Goal: Information Seeking & Learning: Learn about a topic

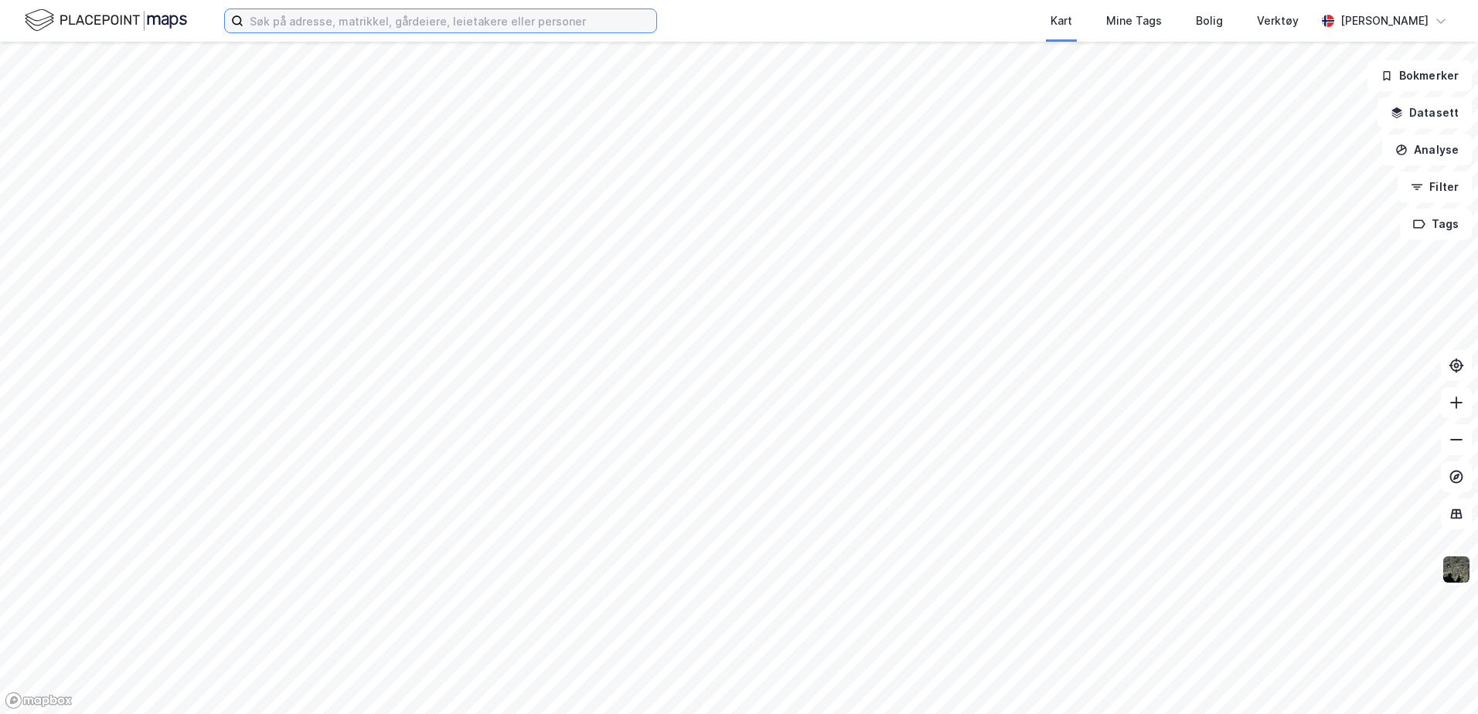
click at [526, 24] on input at bounding box center [450, 20] width 413 height 23
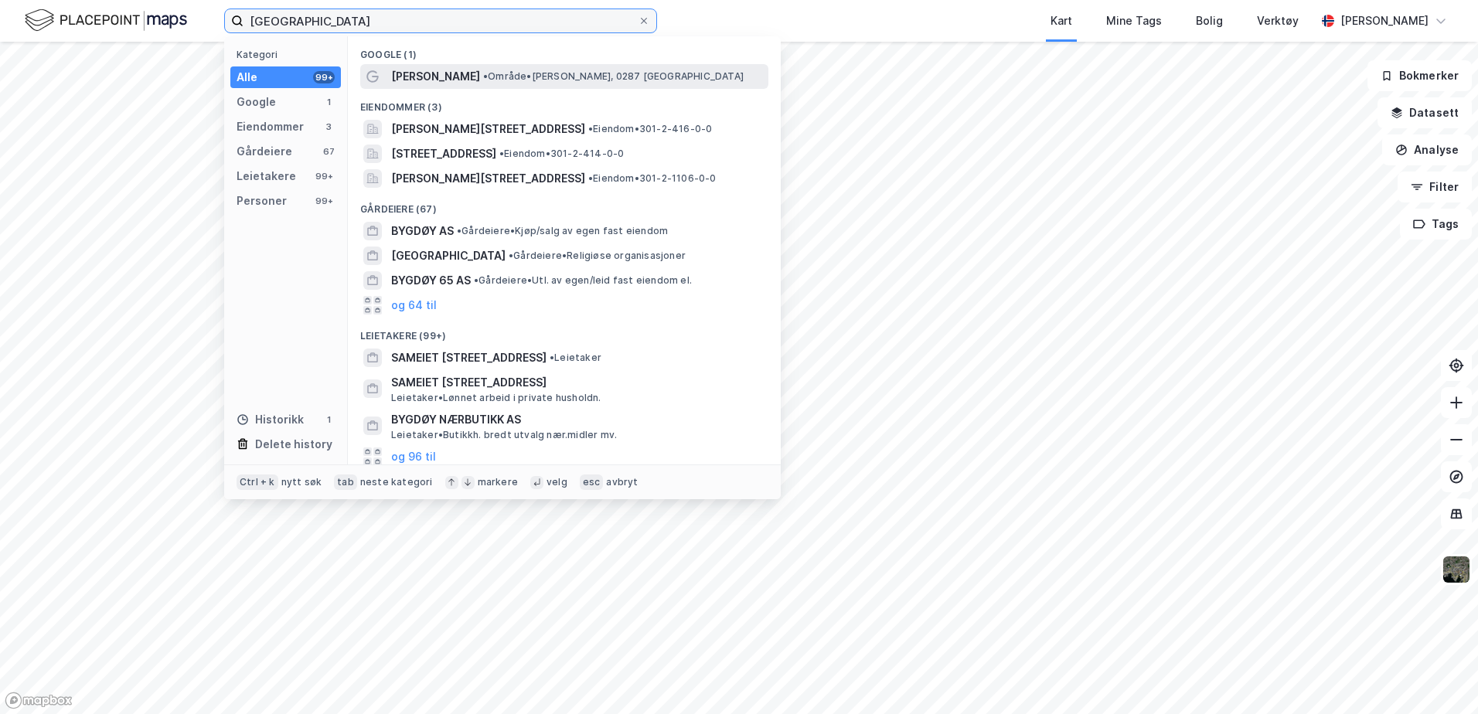
type input "[GEOGRAPHIC_DATA]"
click at [467, 75] on span "[PERSON_NAME]" at bounding box center [435, 76] width 89 height 19
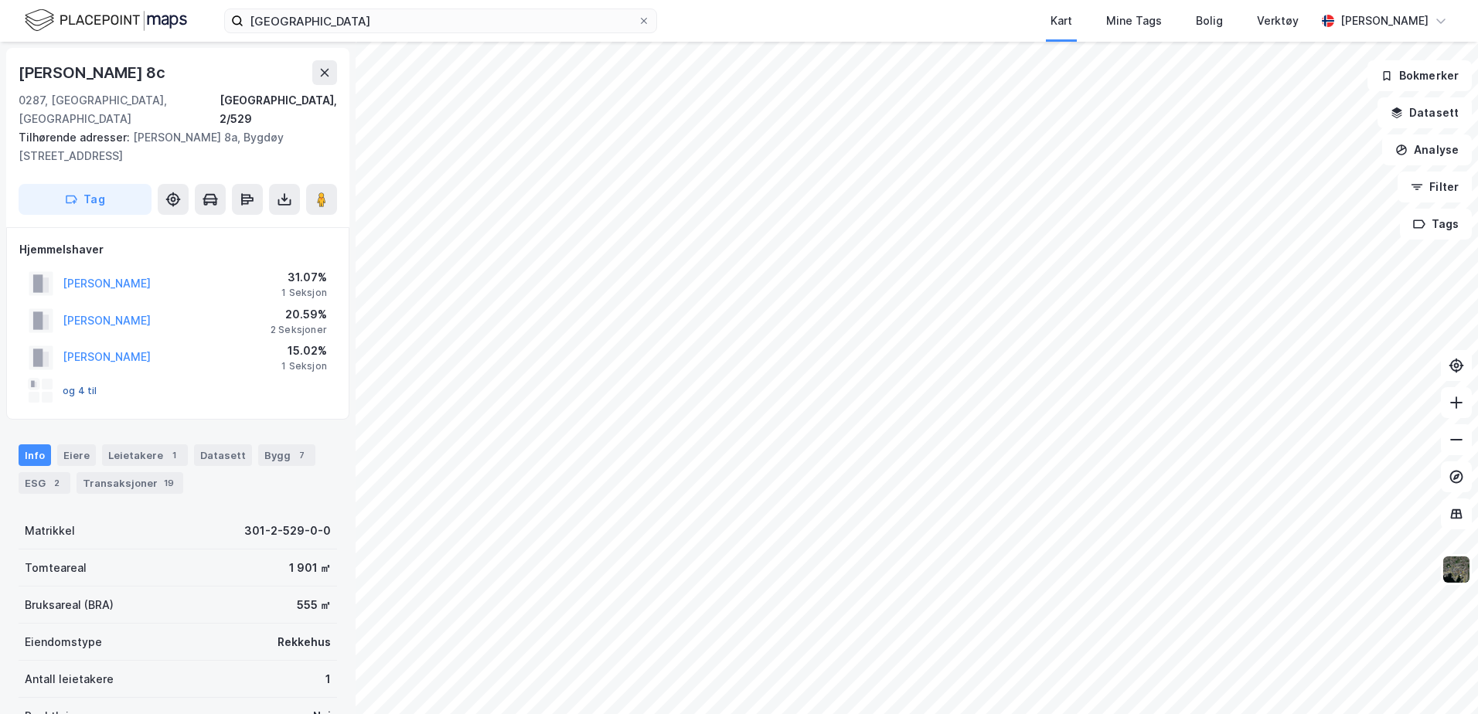
click at [0, 0] on button "og 4 til" at bounding box center [0, 0] width 0 height 0
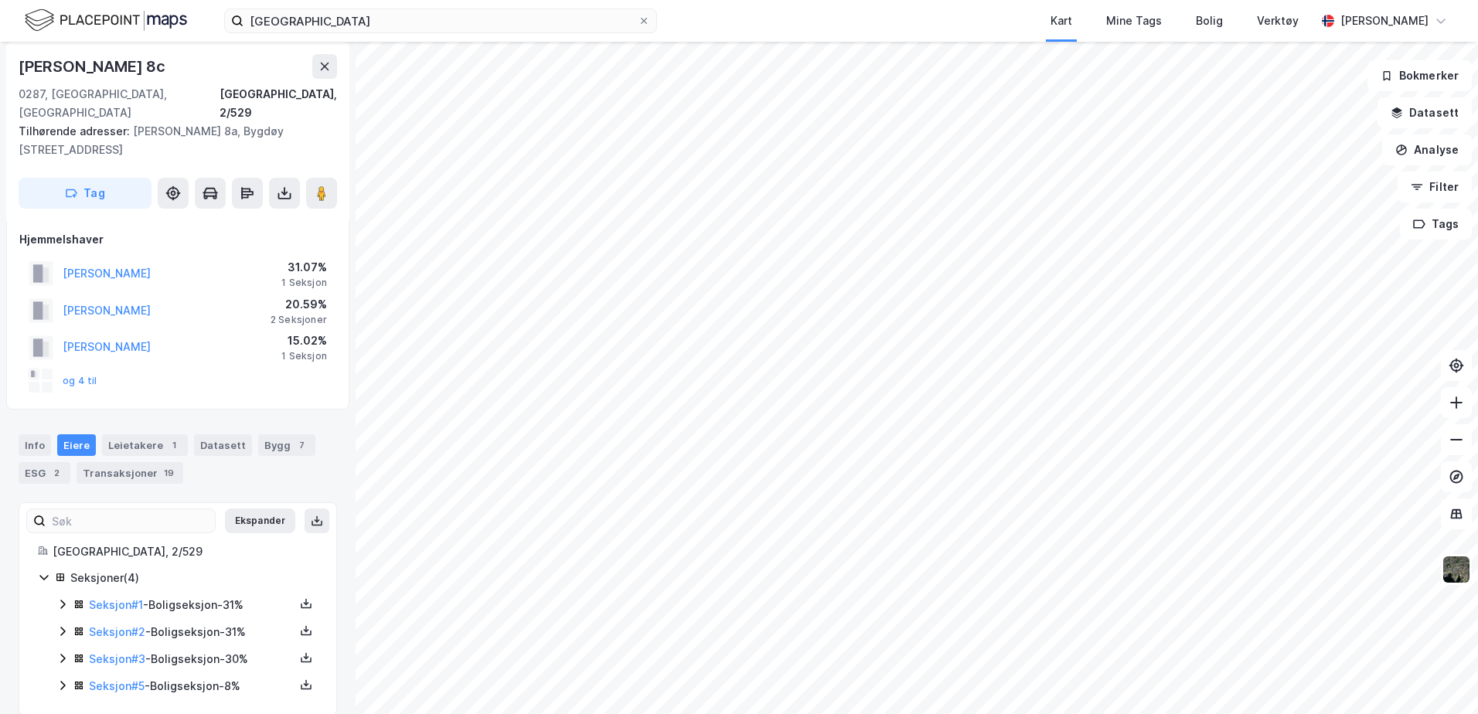
scroll to position [12, 0]
click at [113, 678] on link "Seksjon # 5" at bounding box center [117, 684] width 56 height 13
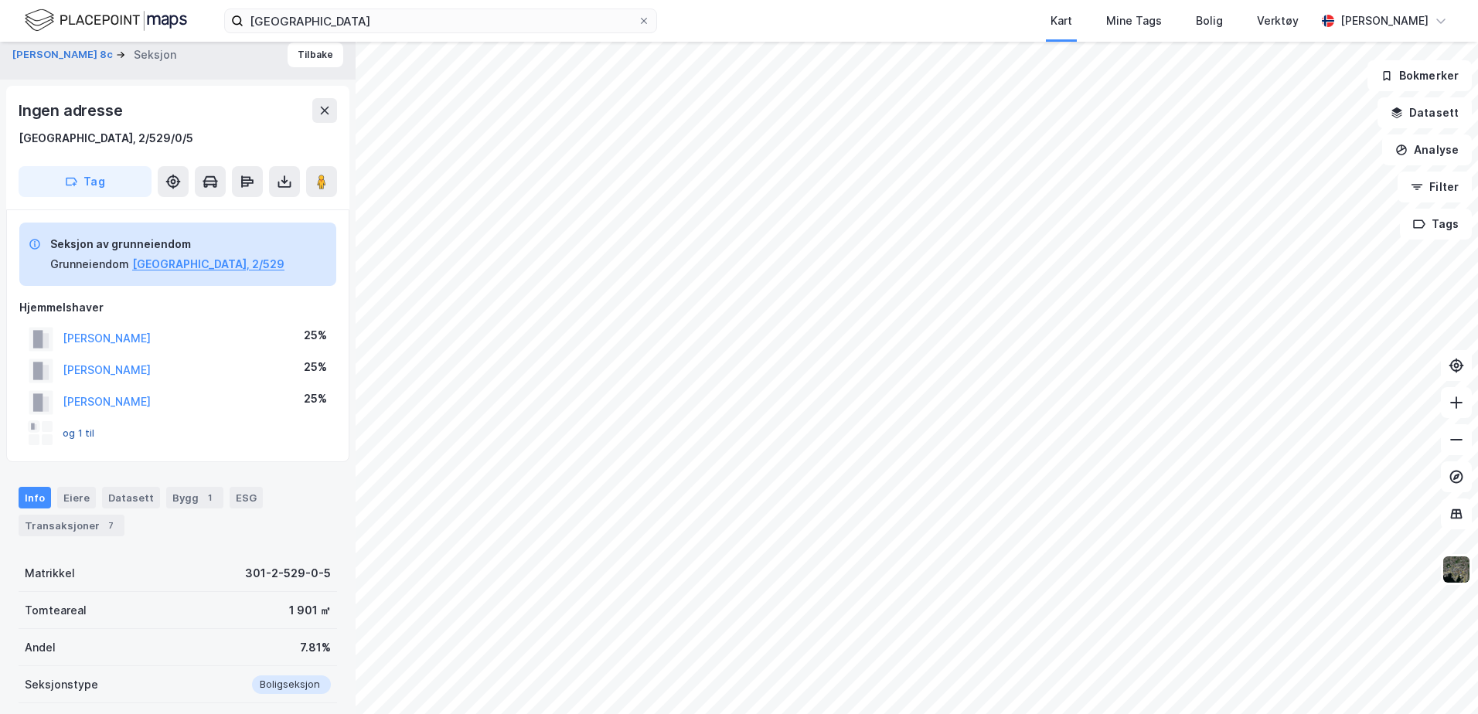
click at [0, 0] on button "og 1 til" at bounding box center [0, 0] width 0 height 0
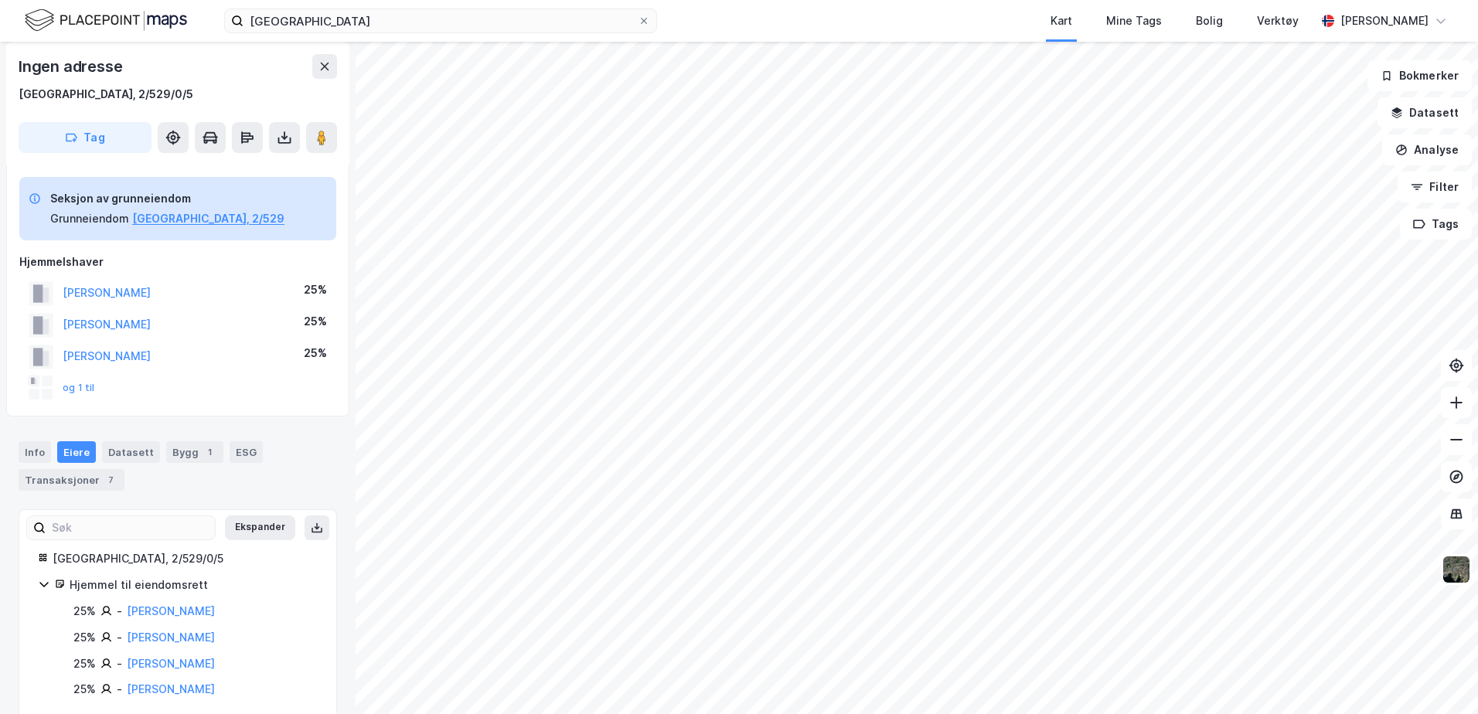
scroll to position [80, 0]
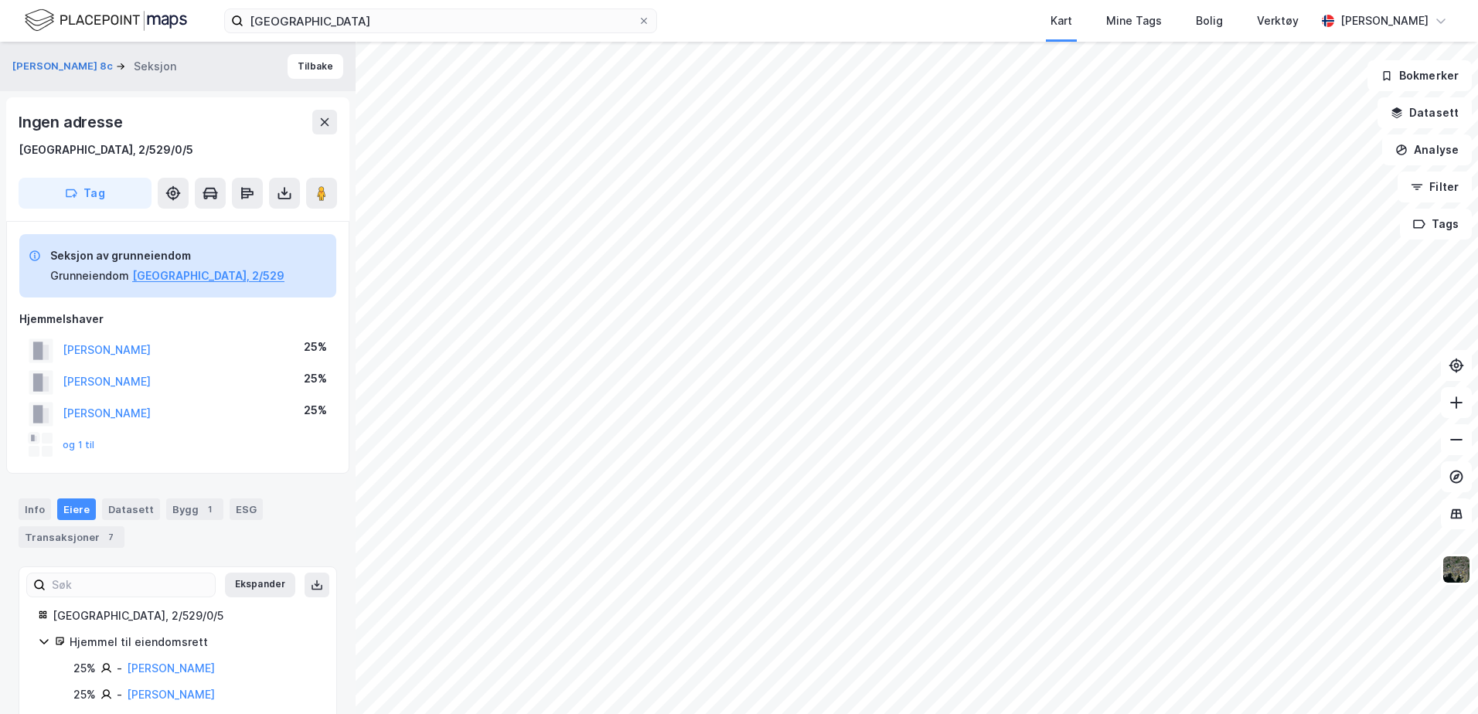
click at [82, 509] on div "Eiere" at bounding box center [76, 510] width 39 height 22
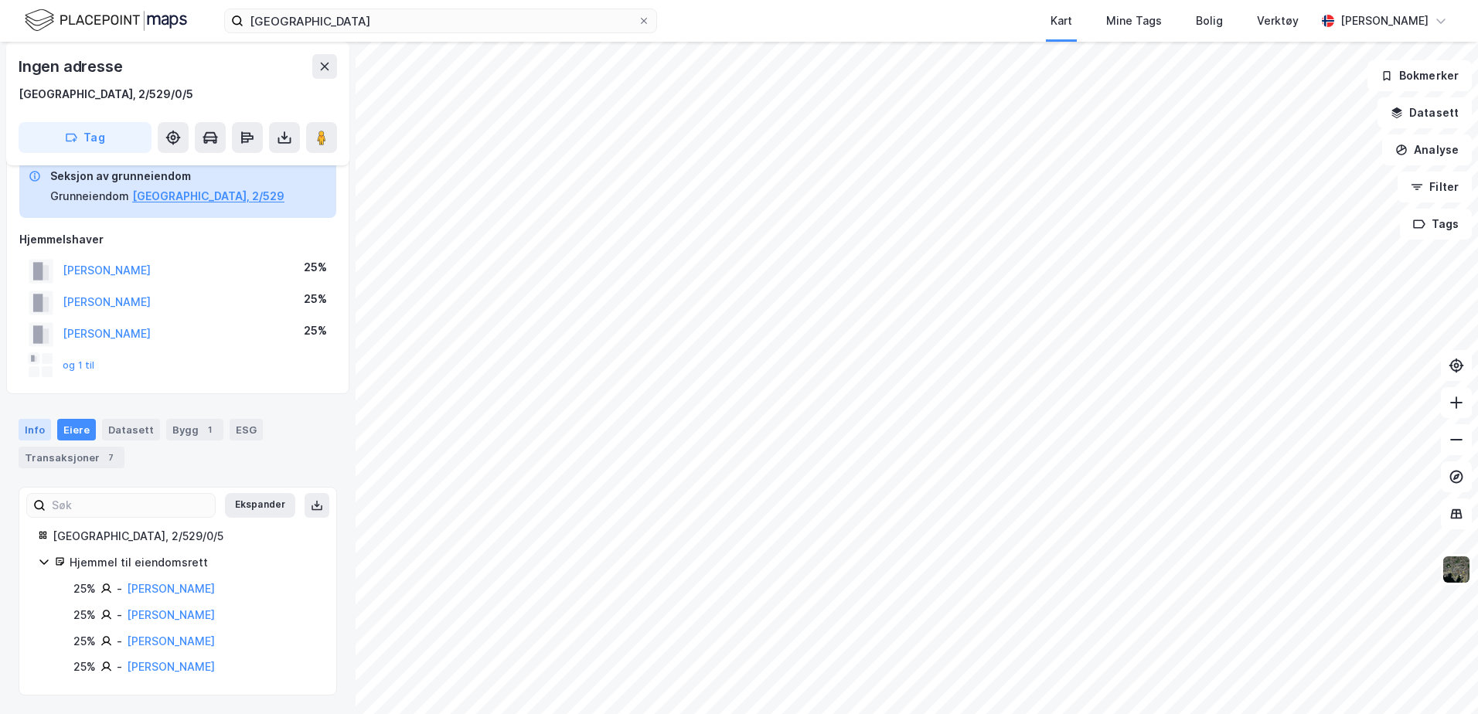
click at [36, 429] on div "Info" at bounding box center [35, 430] width 32 height 22
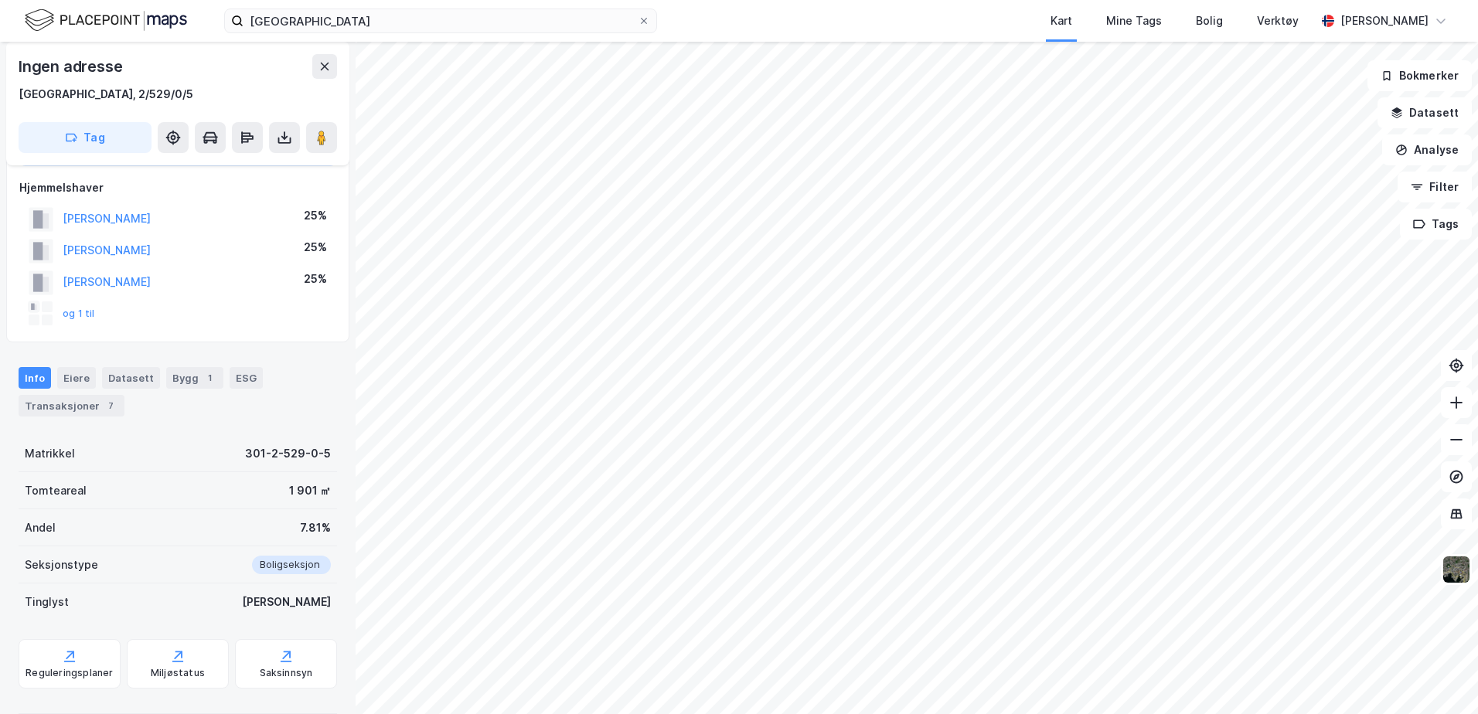
scroll to position [0, 0]
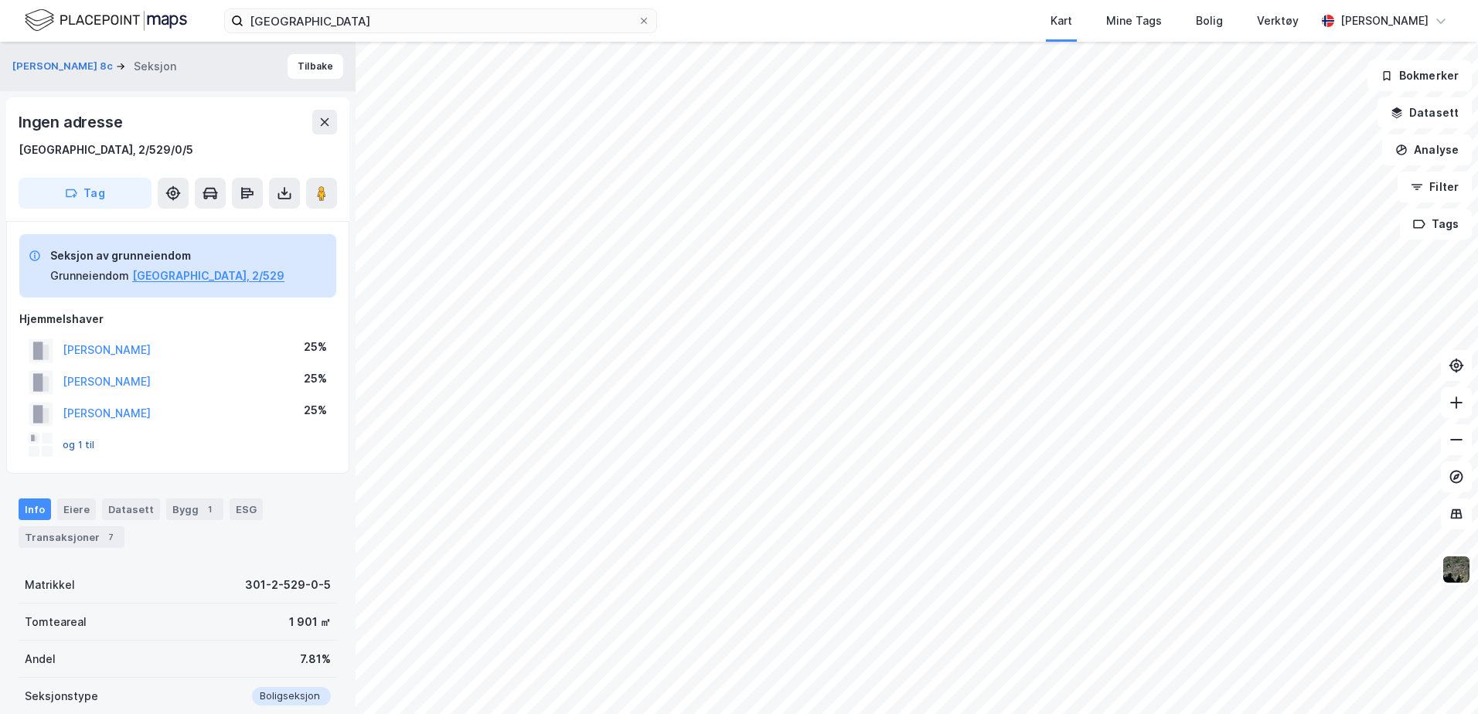
click at [0, 0] on button "og 1 til" at bounding box center [0, 0] width 0 height 0
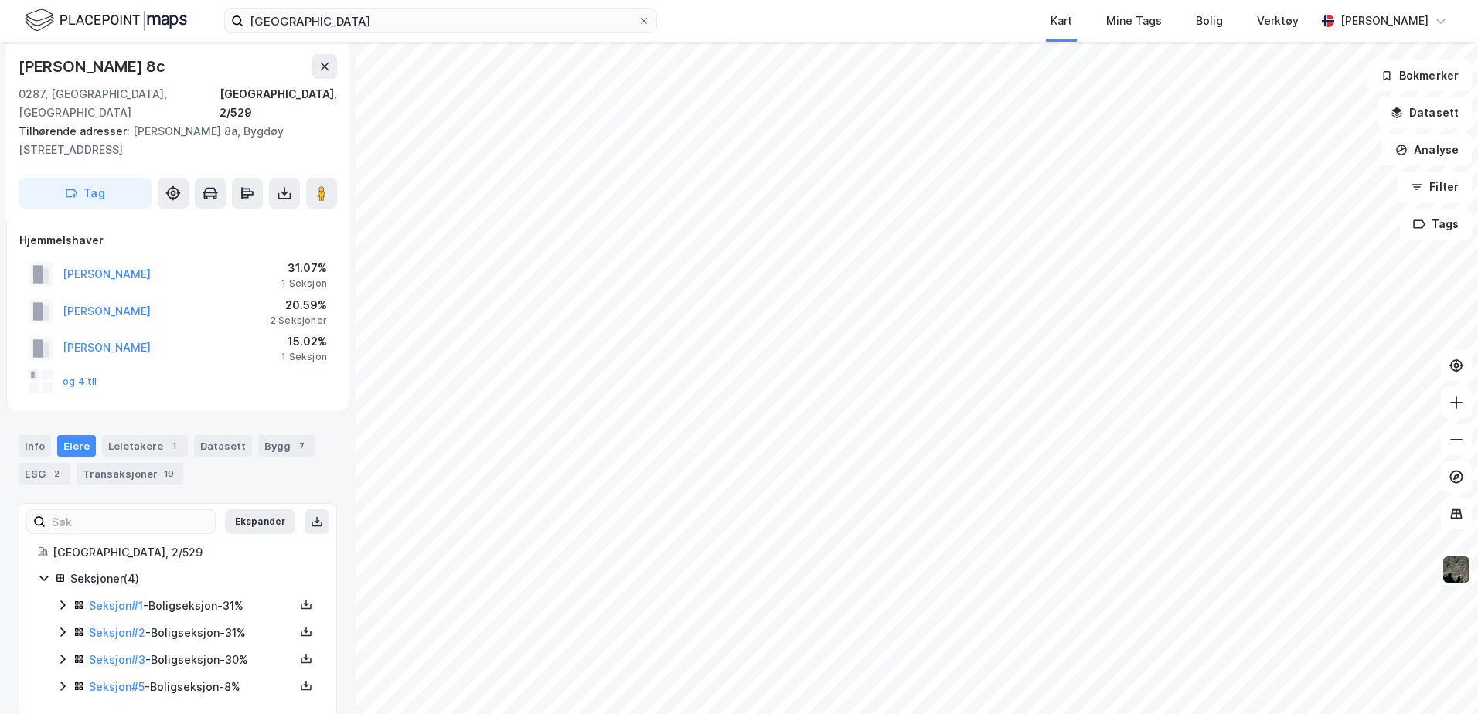
scroll to position [12, 0]
